Goal: Book appointment/travel/reservation

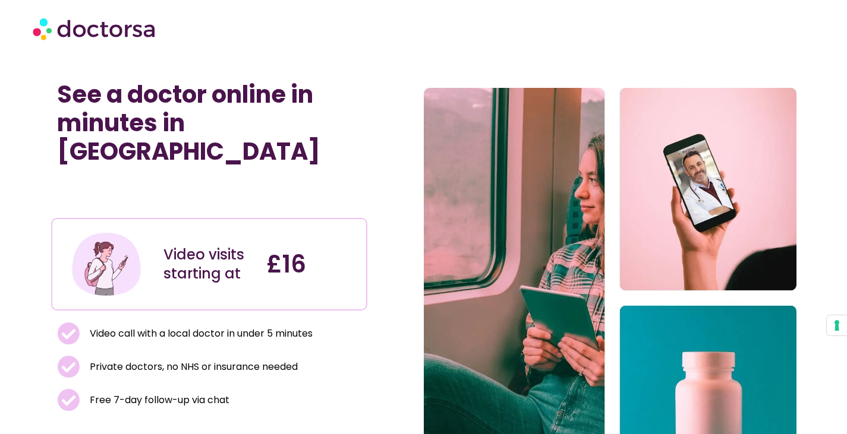
scroll to position [297, 0]
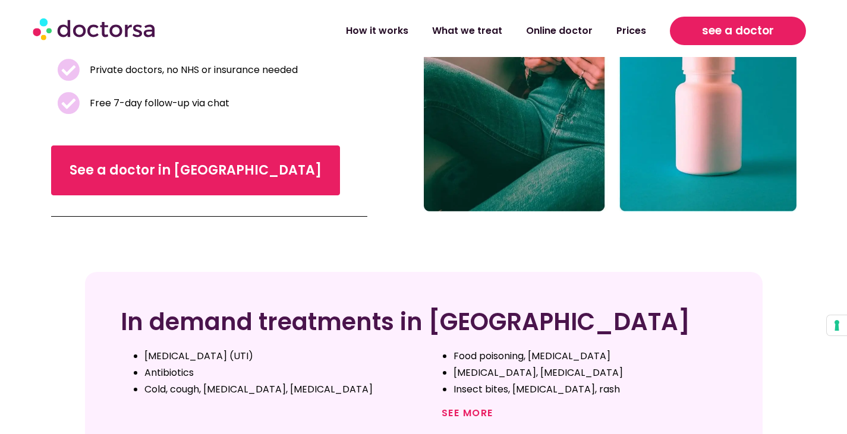
click at [760, 37] on span "see a doctor" at bounding box center [738, 30] width 72 height 19
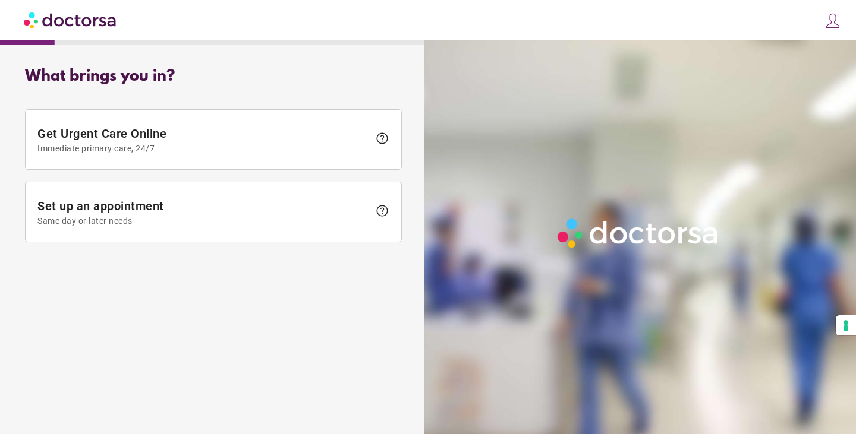
type input "**********"
click at [830, 23] on img at bounding box center [832, 20] width 17 height 17
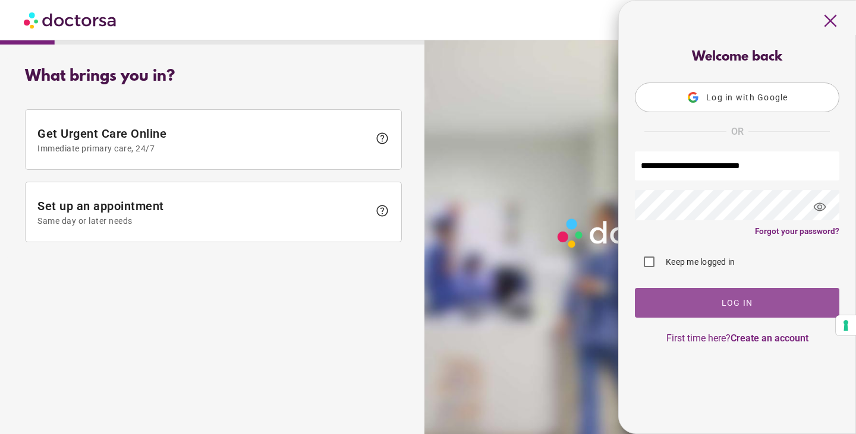
click at [731, 299] on span "button" at bounding box center [737, 303] width 204 height 30
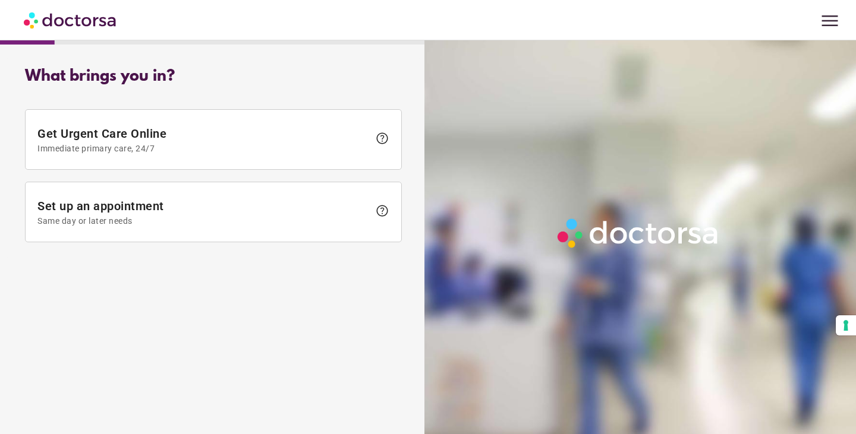
click at [830, 24] on span "menu" at bounding box center [829, 21] width 23 height 23
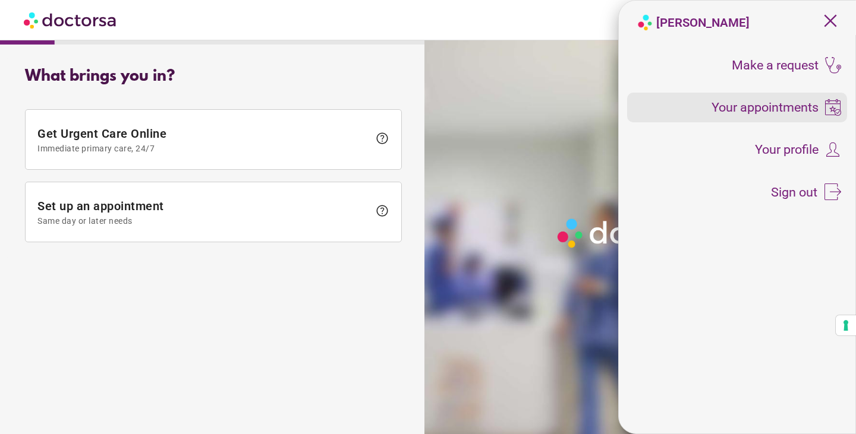
click at [777, 104] on span "Your appointments" at bounding box center [764, 107] width 107 height 13
